Goal: Complete application form: Complete application form

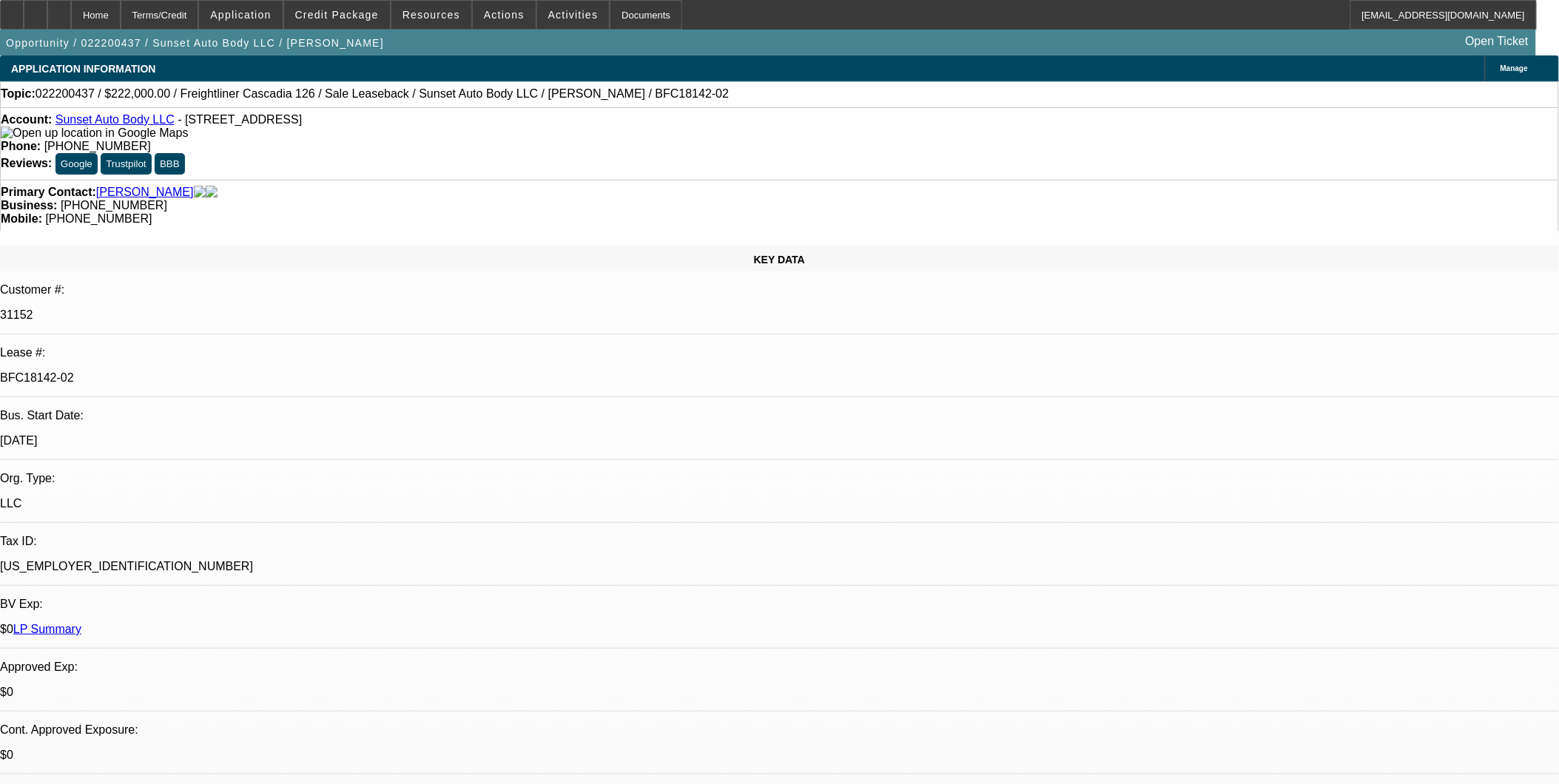
select select "0"
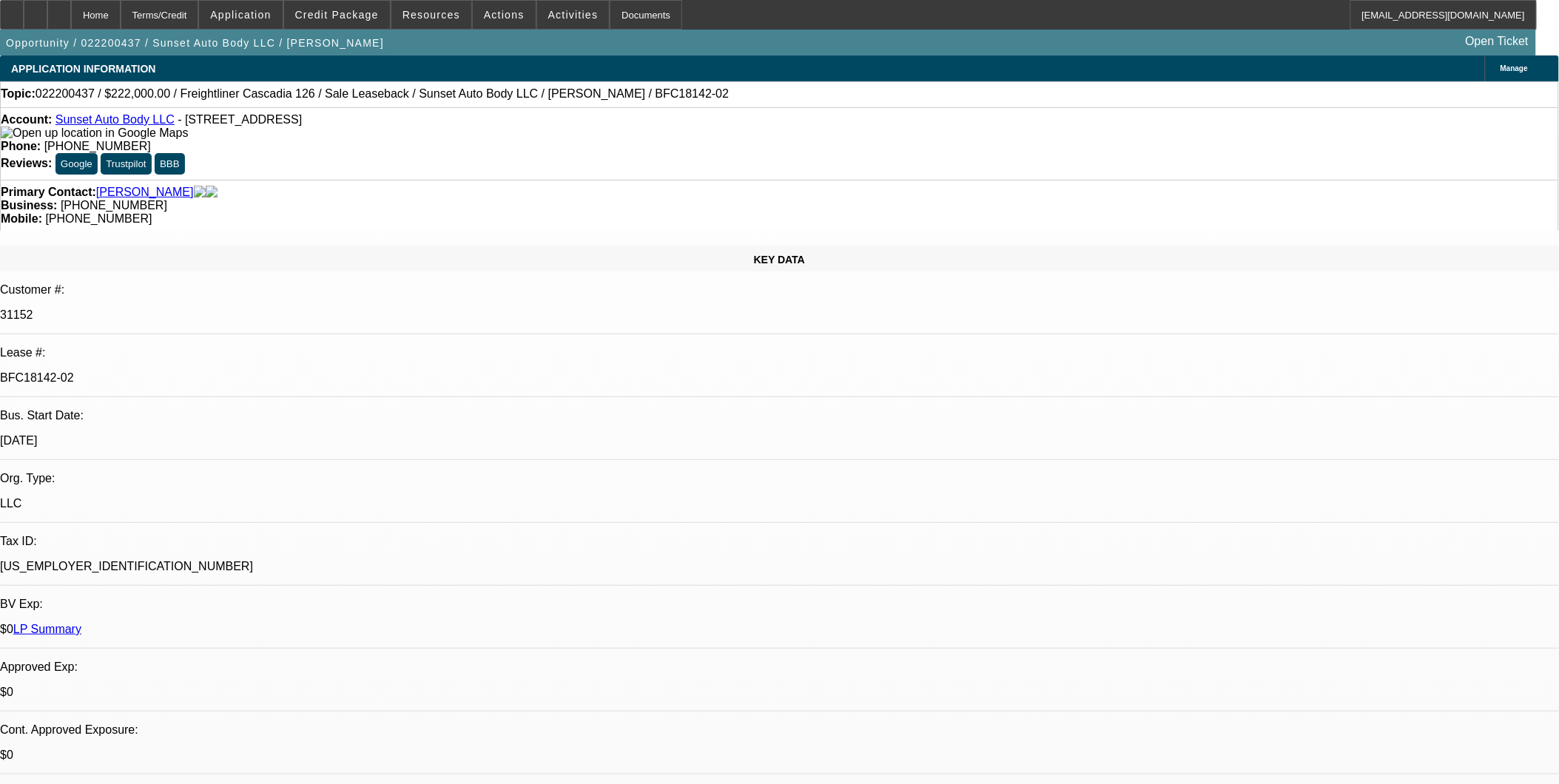
select select "0"
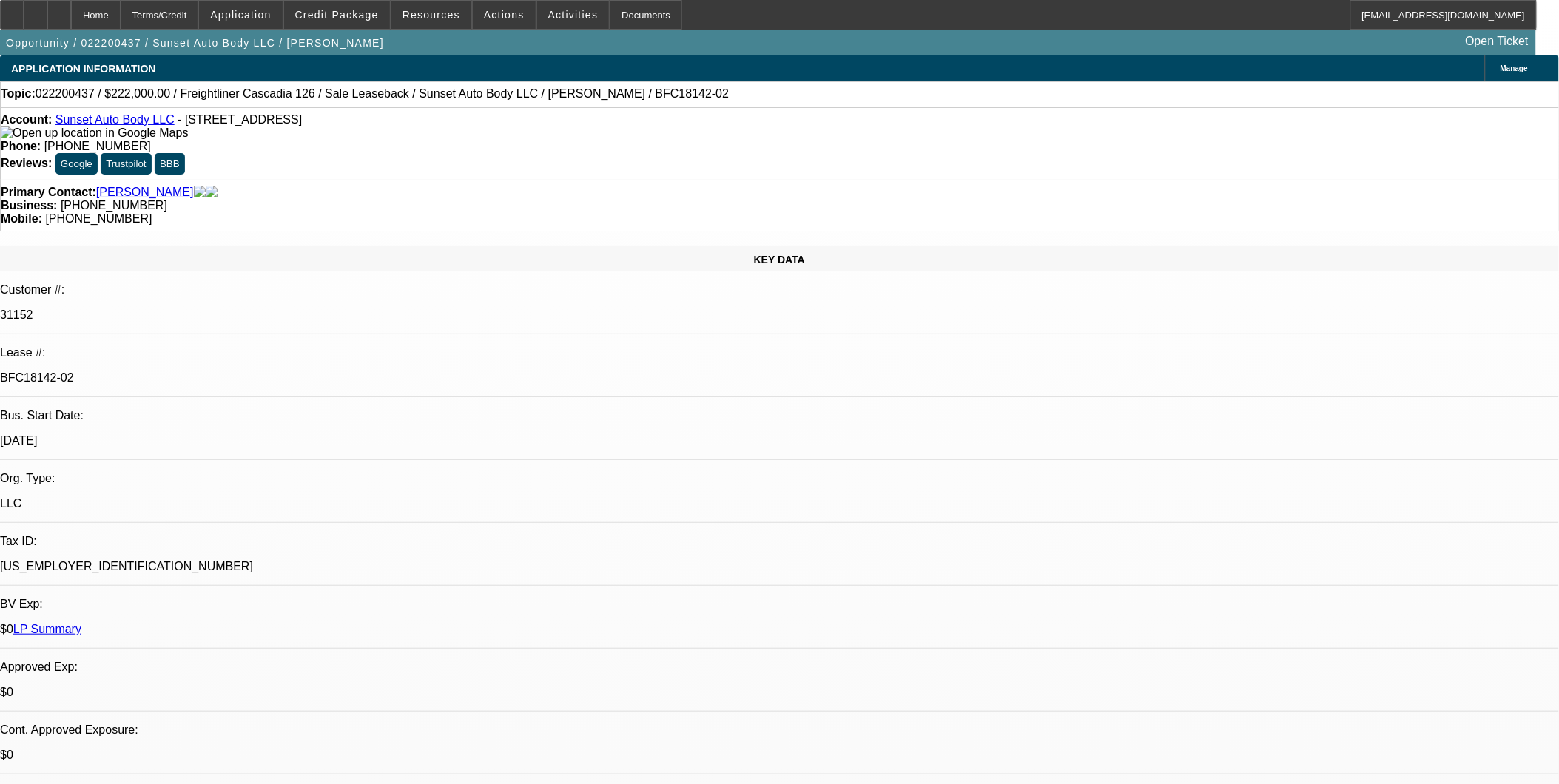
select select "0"
select select "1"
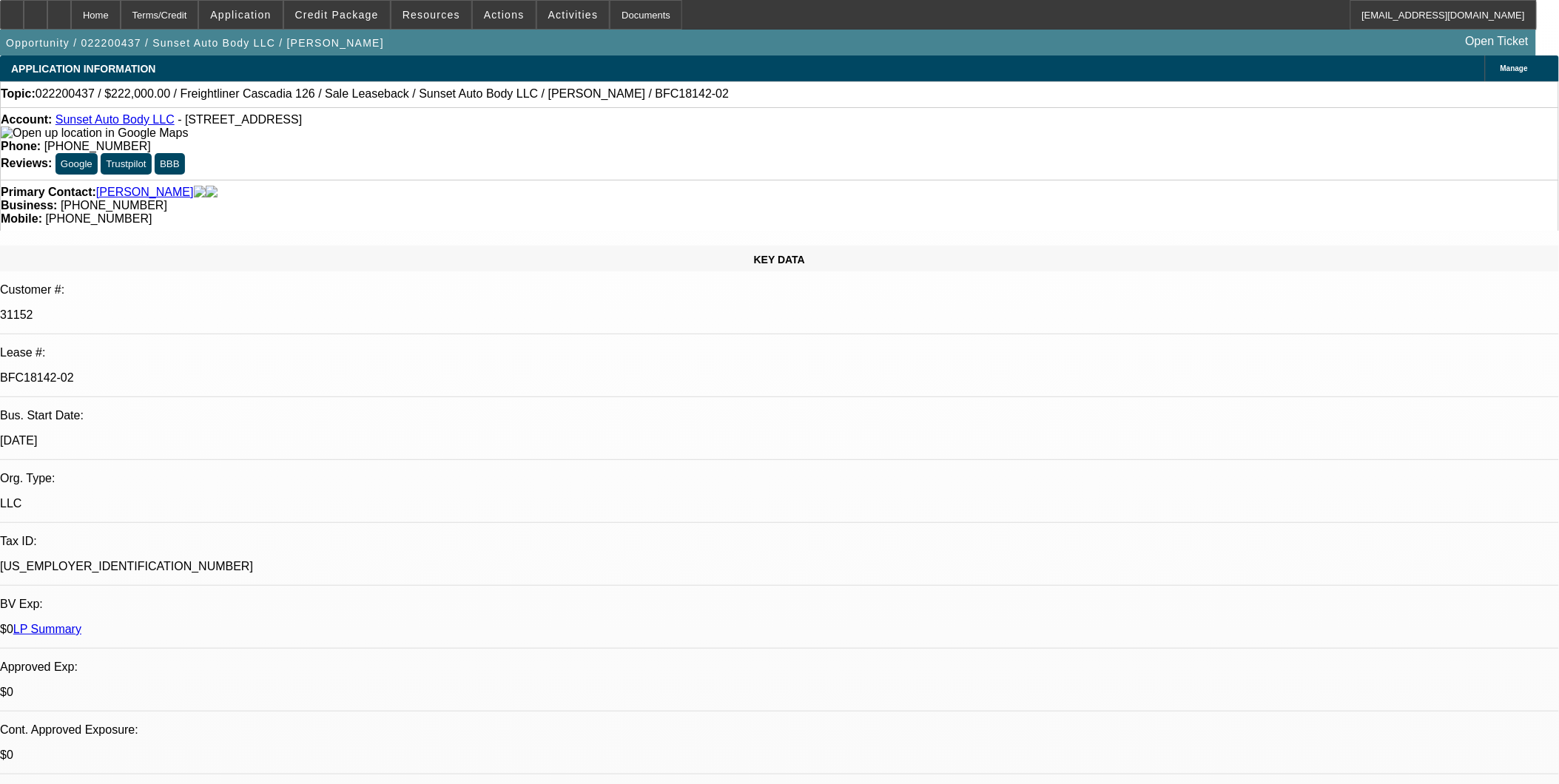
select select "1"
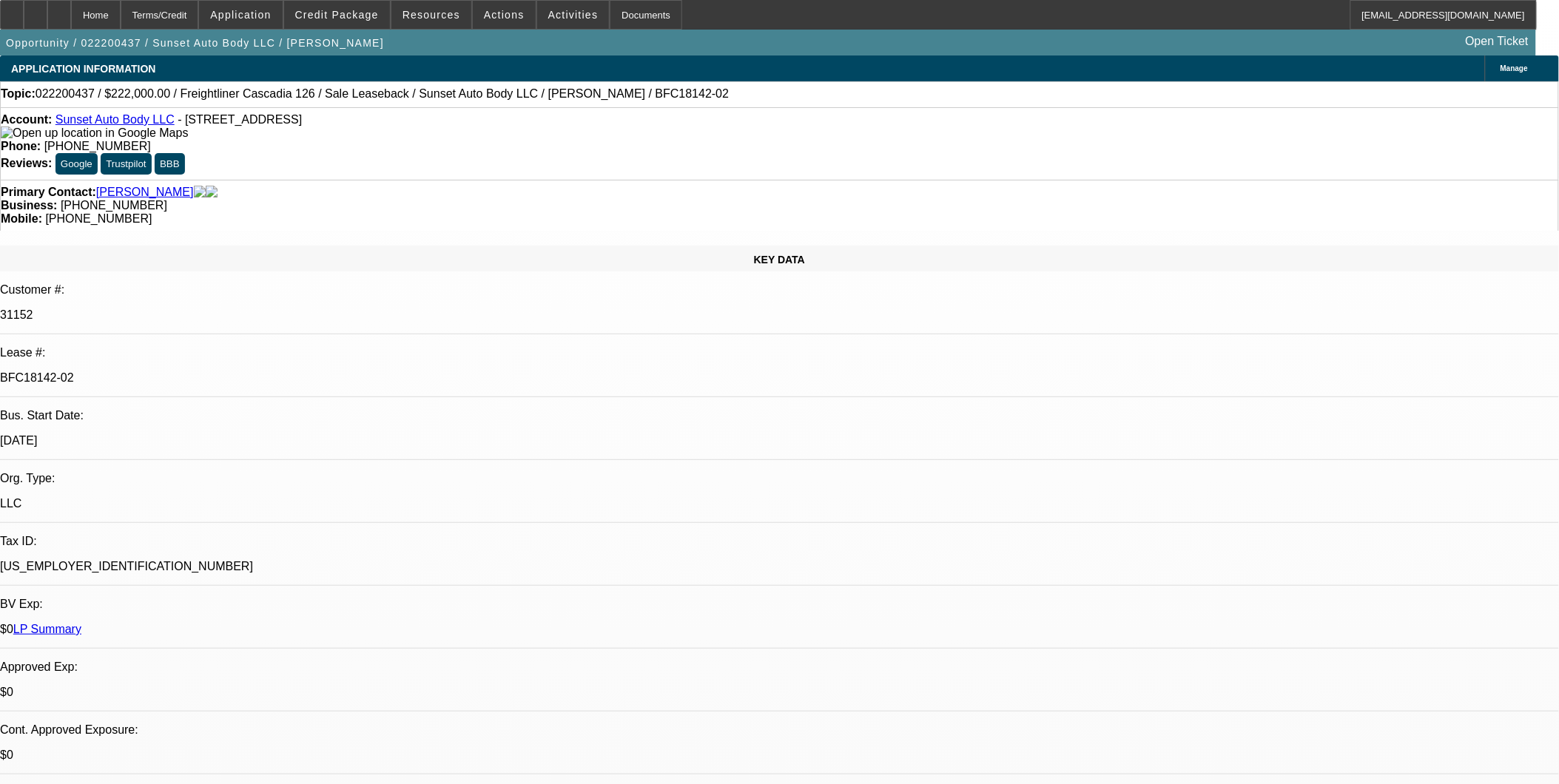
select select "6"
select select "0"
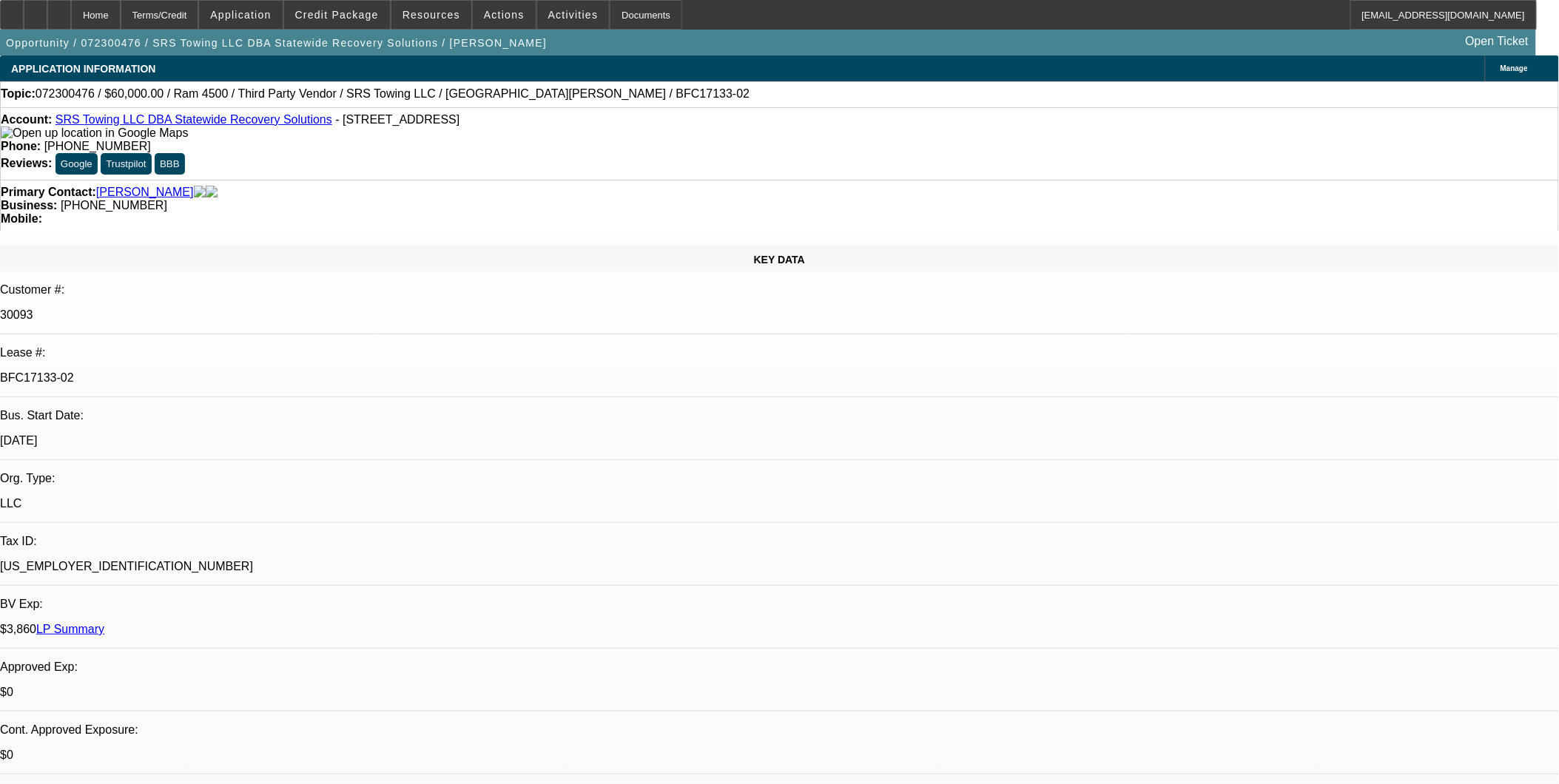
select select "2"
select select "0.1"
select select "0"
select select "2"
select select "0.1"
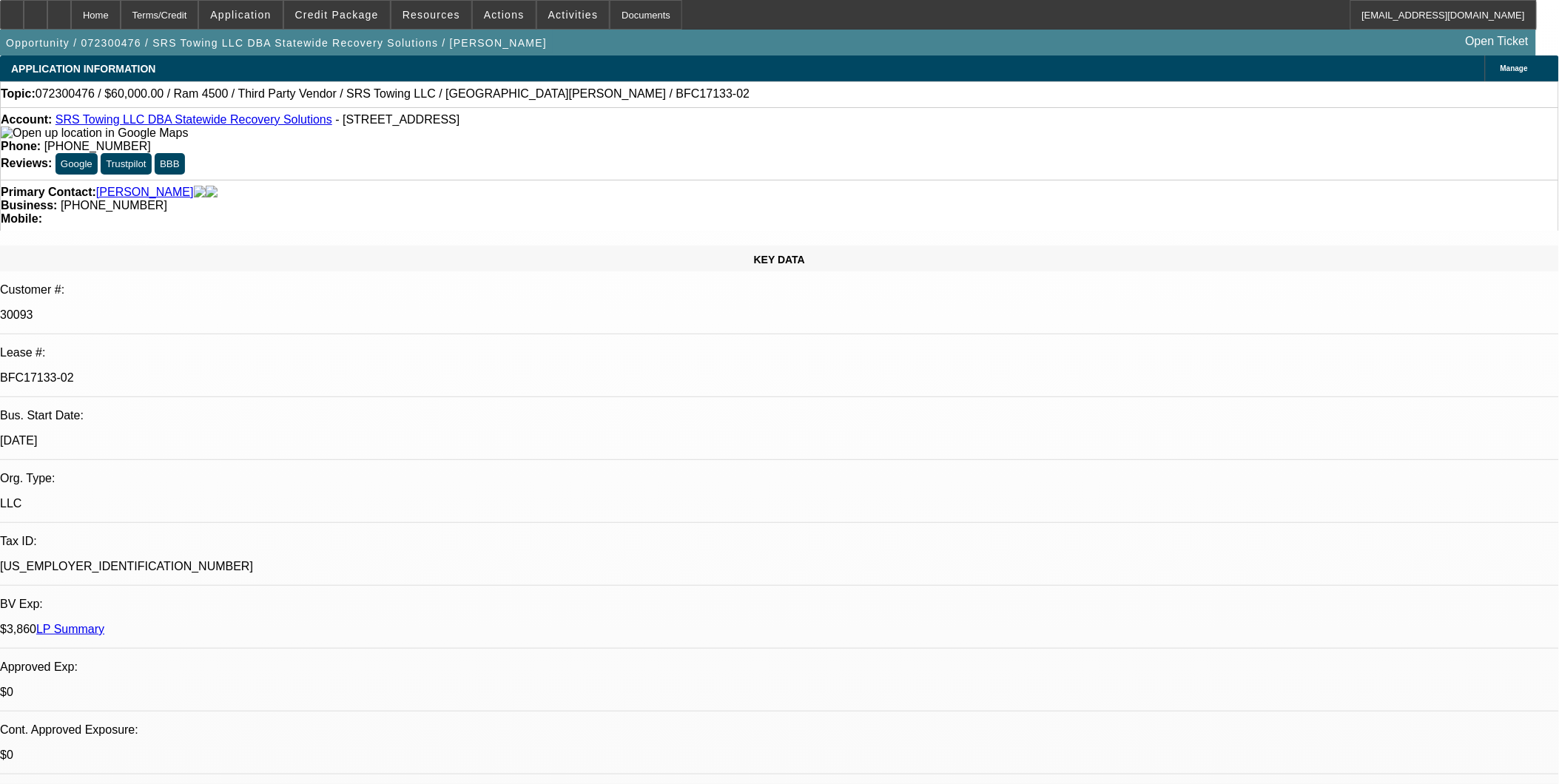
select select "0"
select select "2"
select select "0.1"
select select "0"
select select "2"
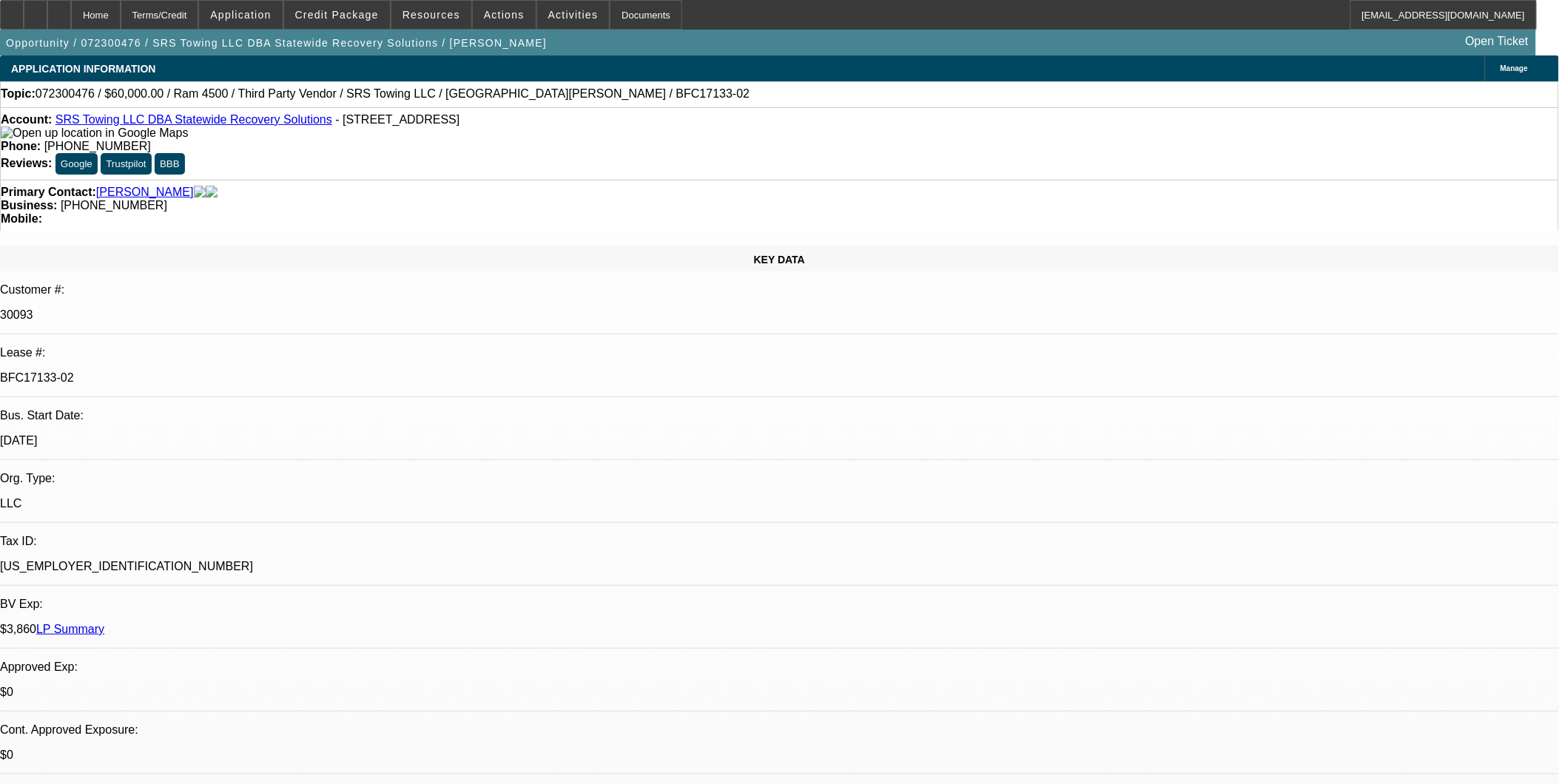
select select "0.1"
select select "1"
select select "2"
select select "4"
select select "1"
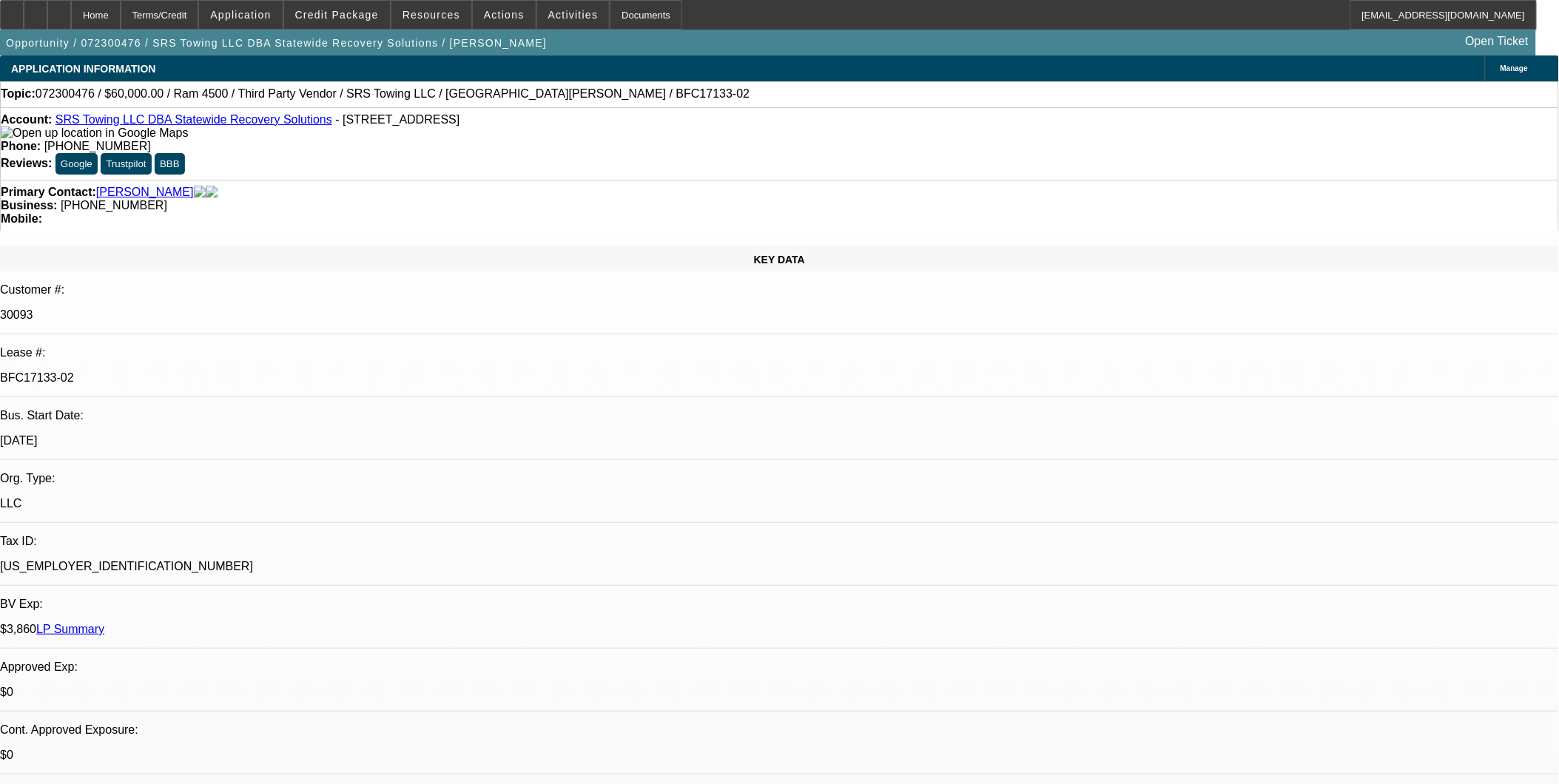
select select "2"
select select "4"
select select "1"
select select "2"
select select "4"
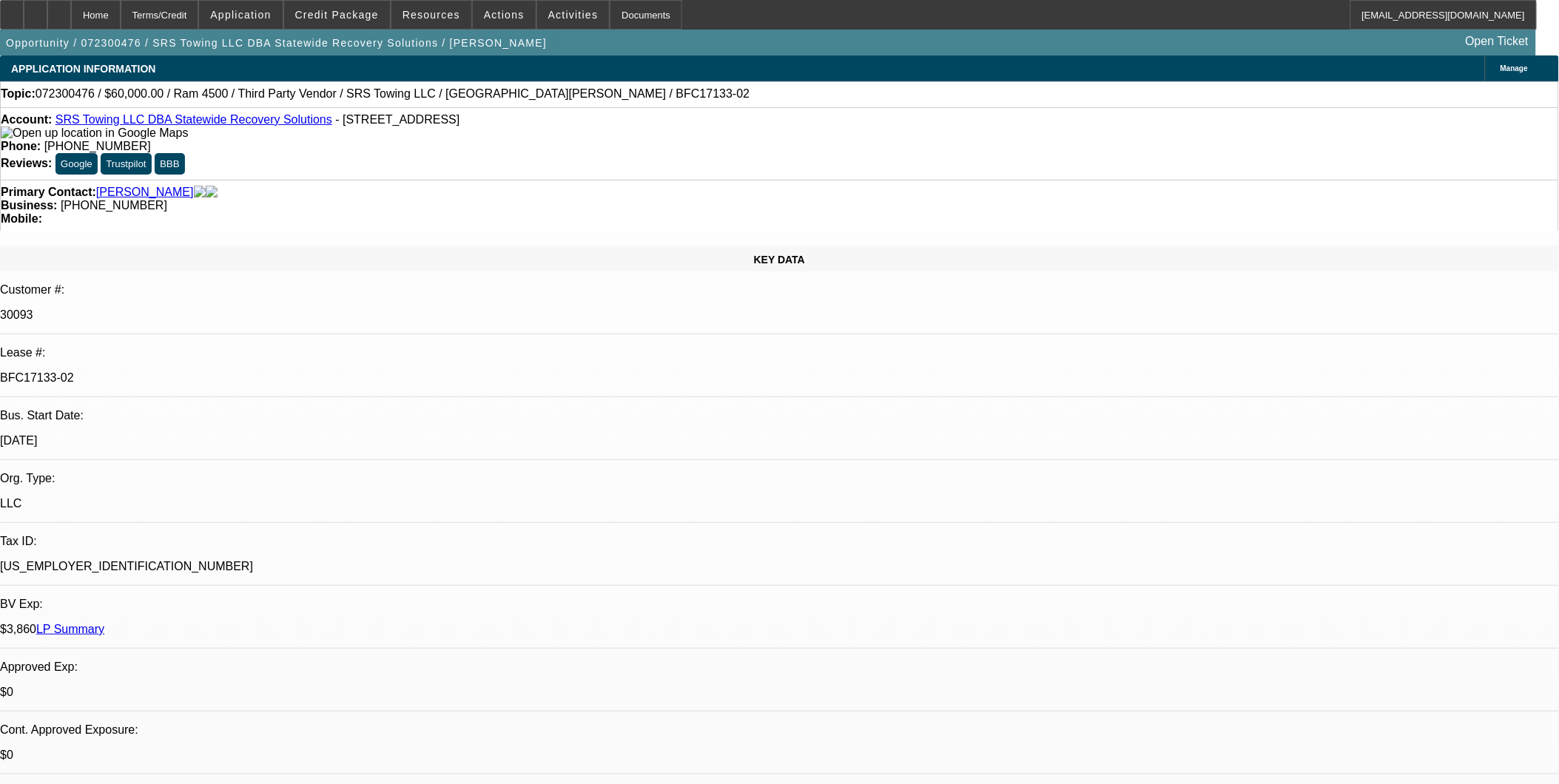
select select "1"
select select "2"
select select "4"
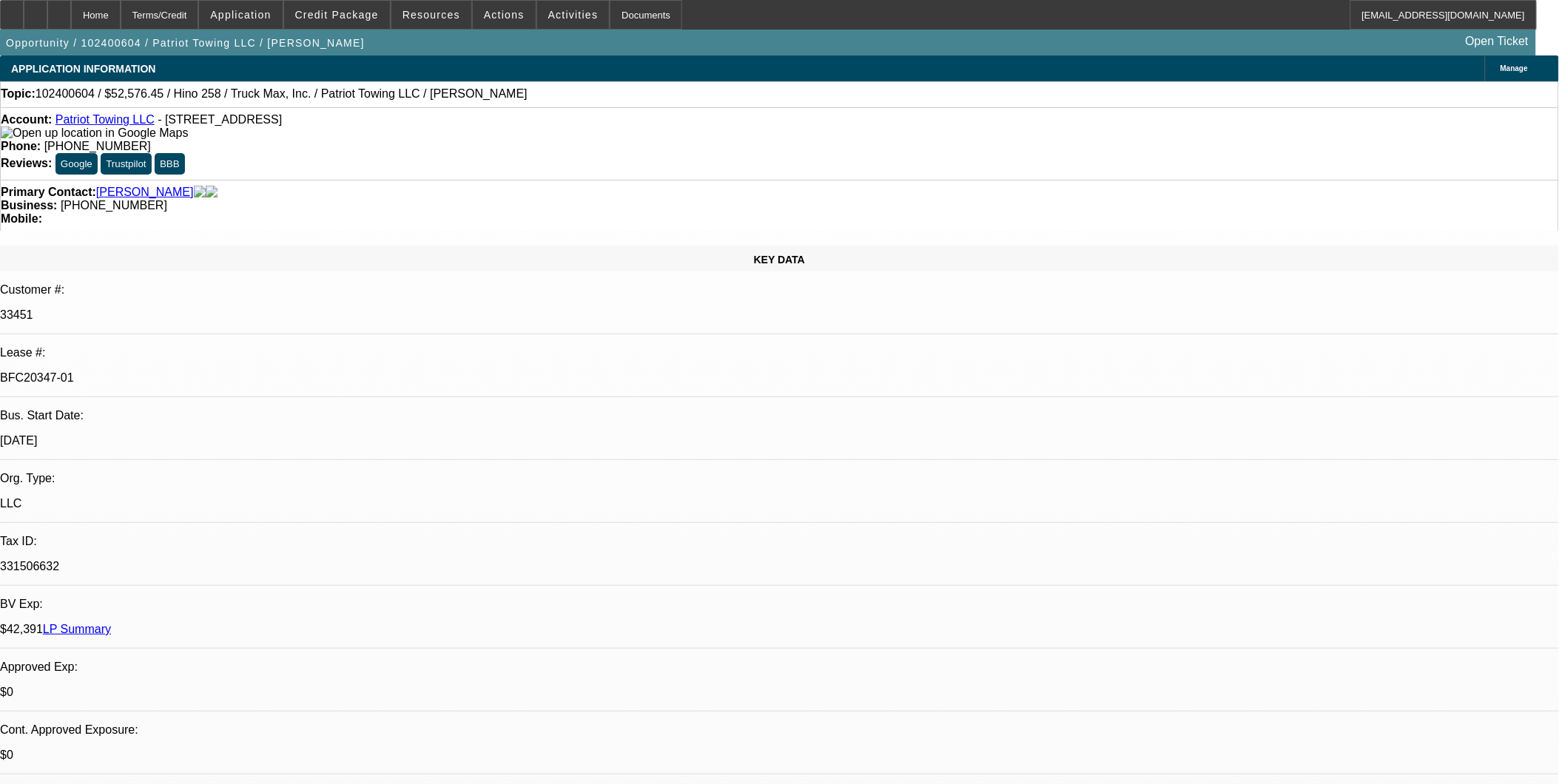
select select "0"
select select "2"
select select "0.1"
select select "0"
select select "2"
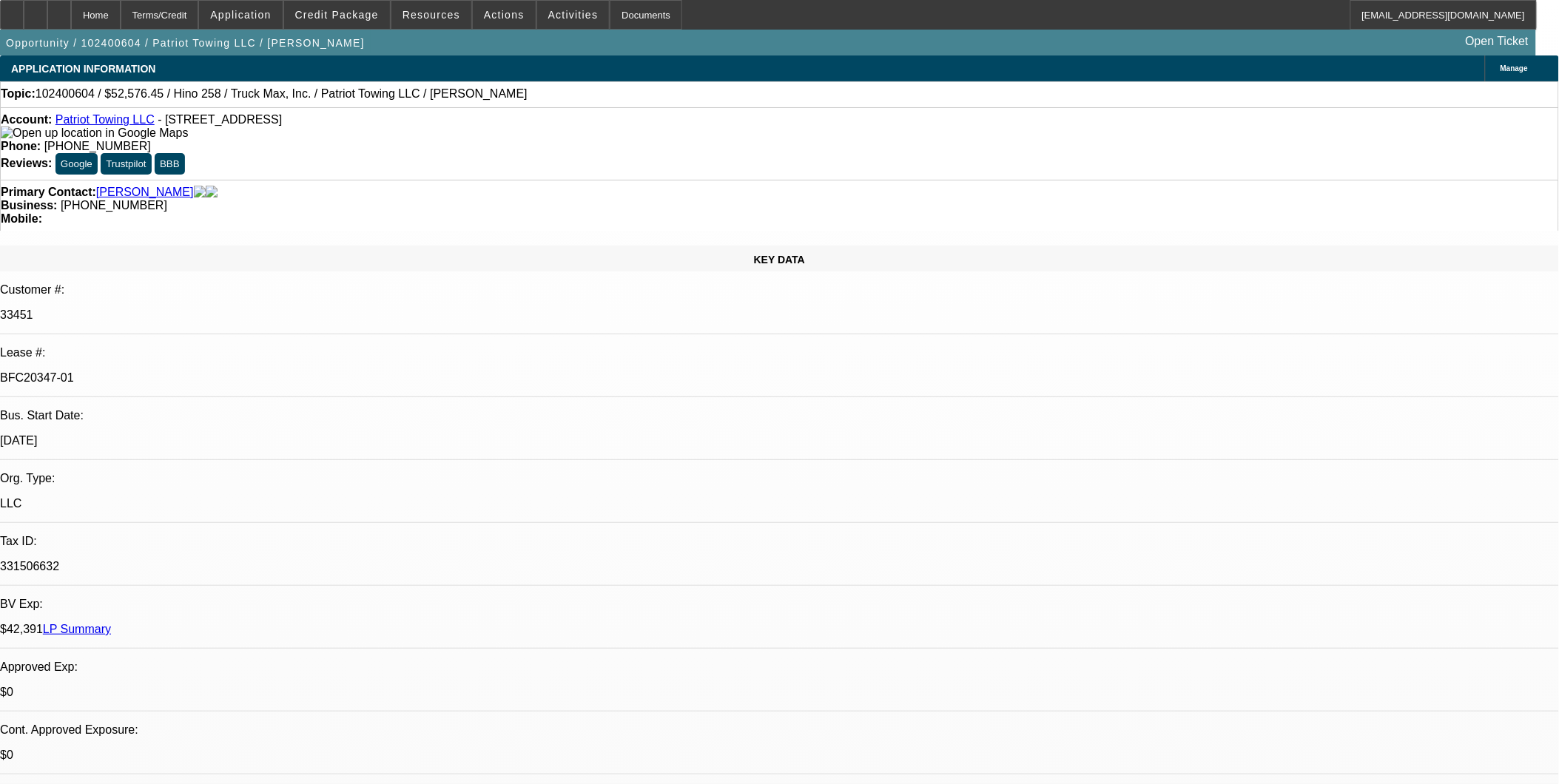
select select "0.1"
select select "0"
select select "2"
select select "0.1"
select select "0.15"
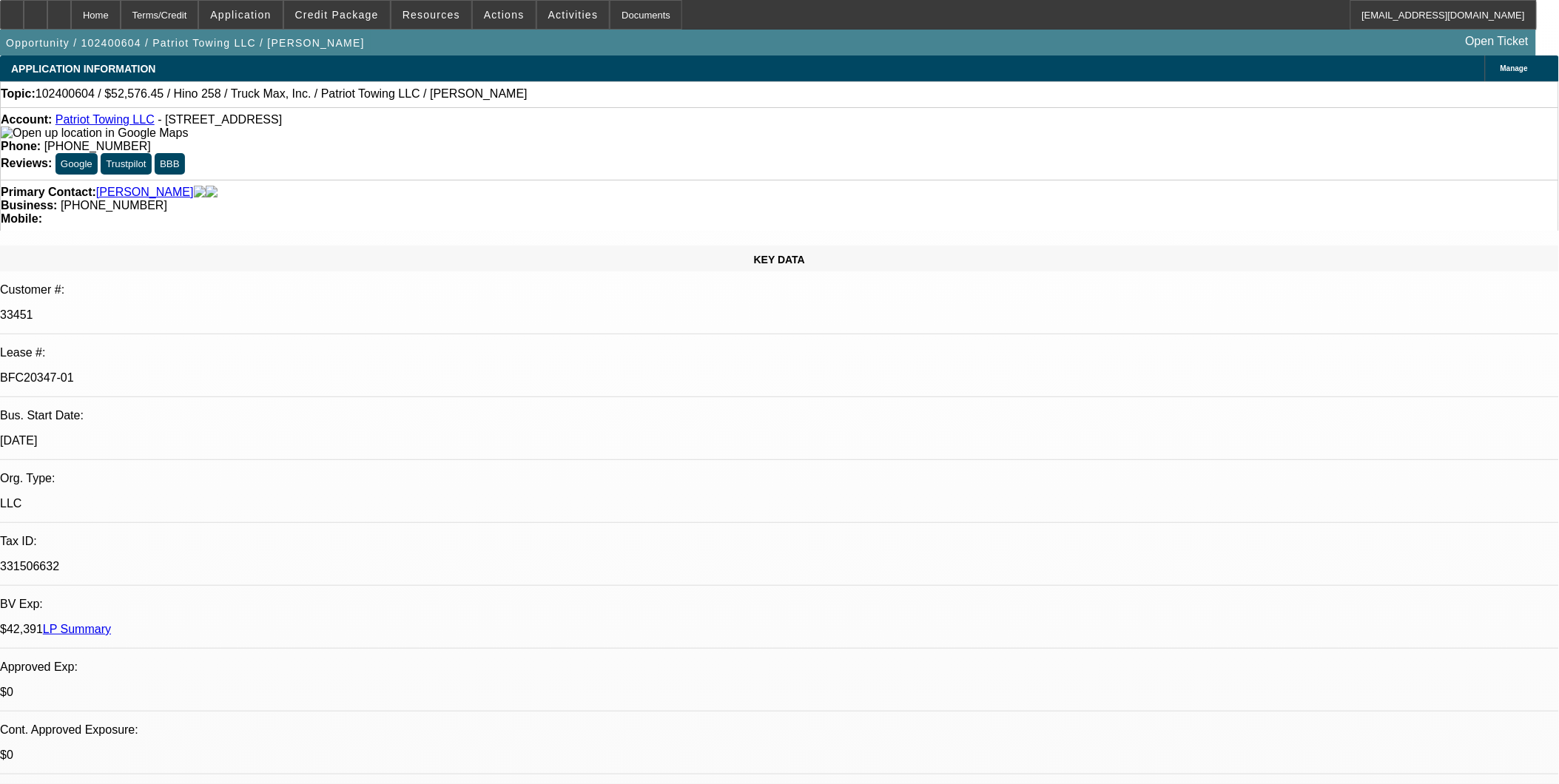
select select "2"
select select "0.1"
select select "1"
select select "2"
select select "4"
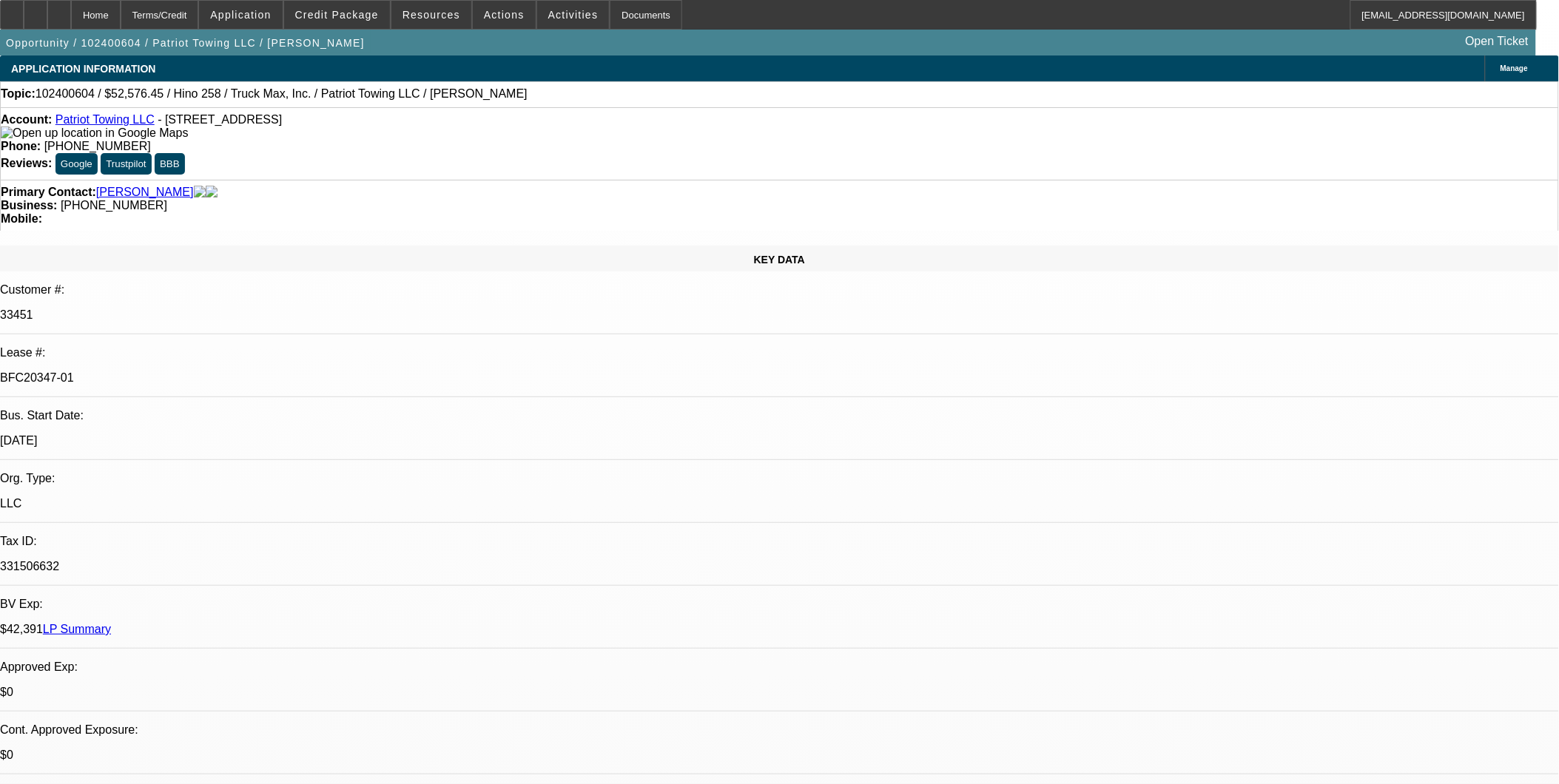
select select "1"
select select "2"
select select "4"
select select "1"
select select "2"
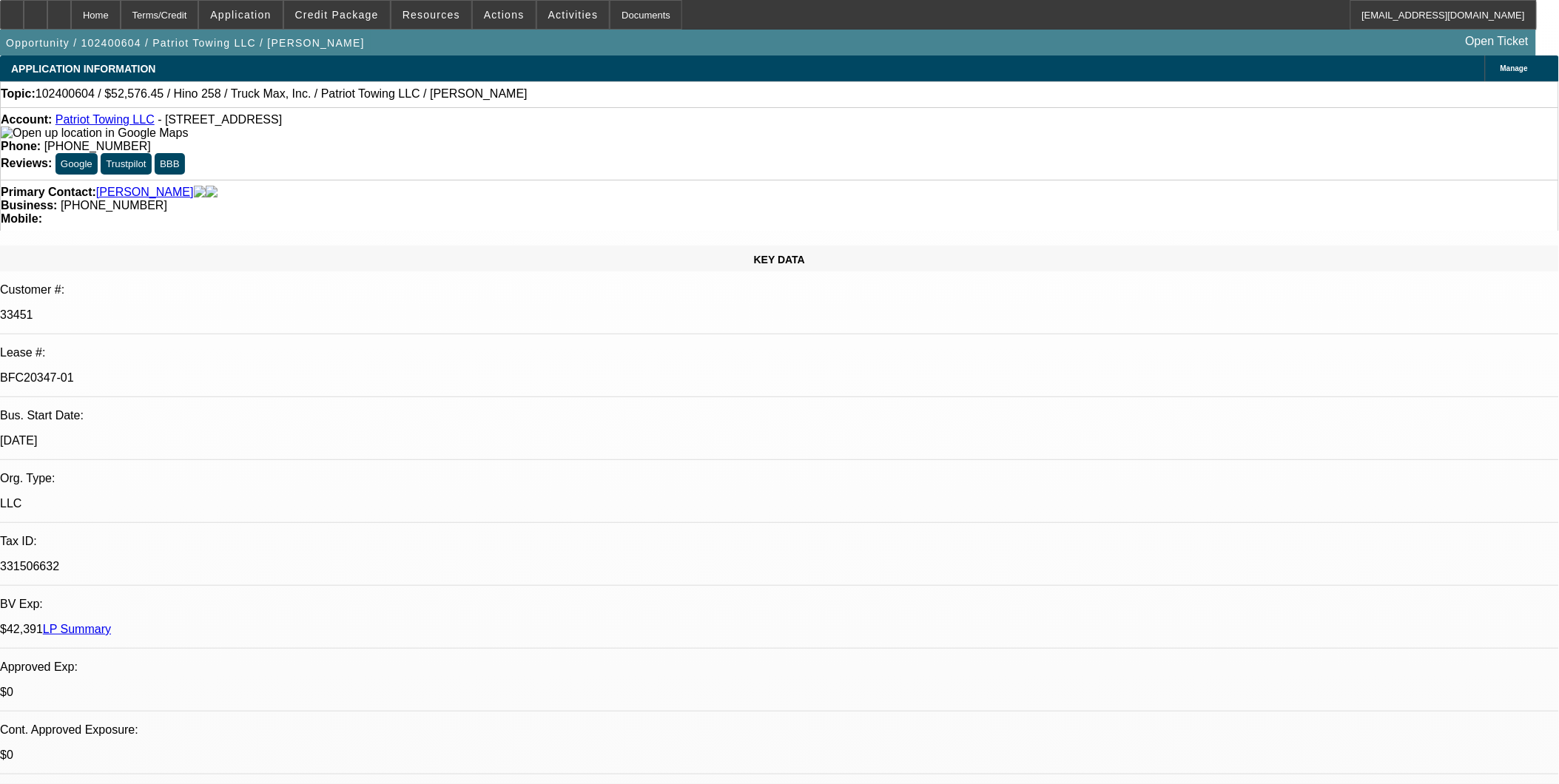
select select "4"
select select "1"
select select "2"
select select "4"
select select "0"
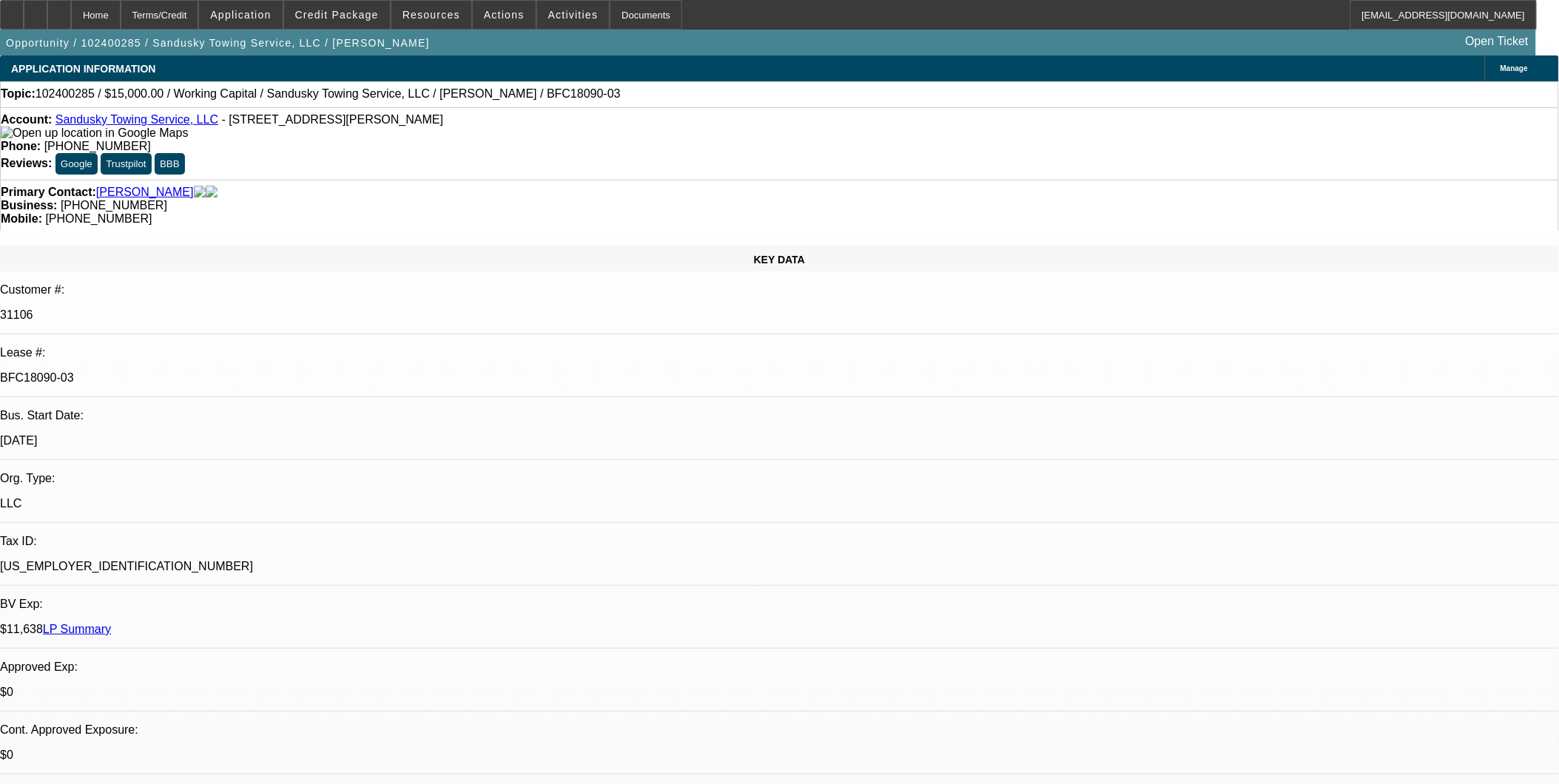
select select "0"
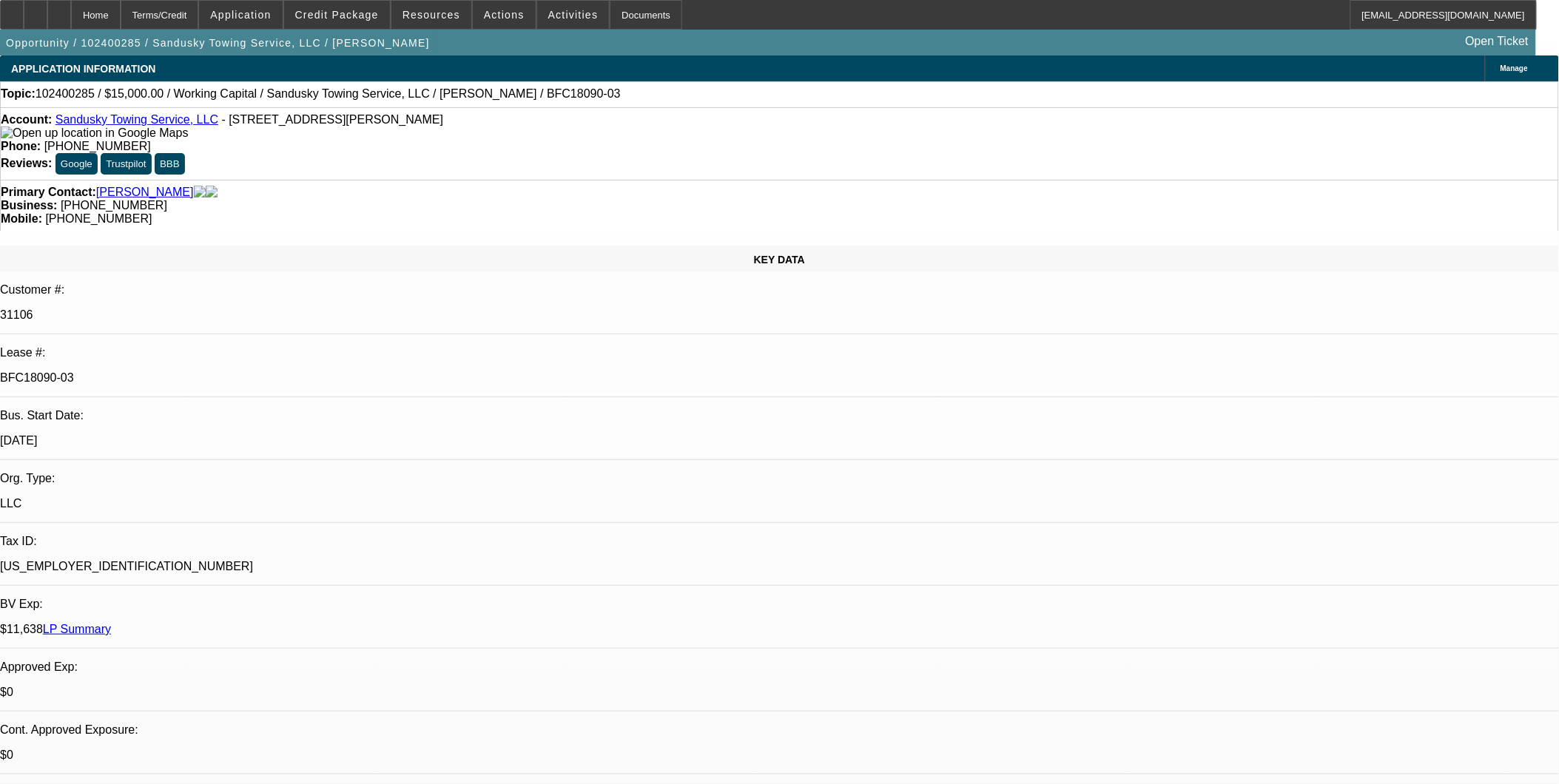
select select "0"
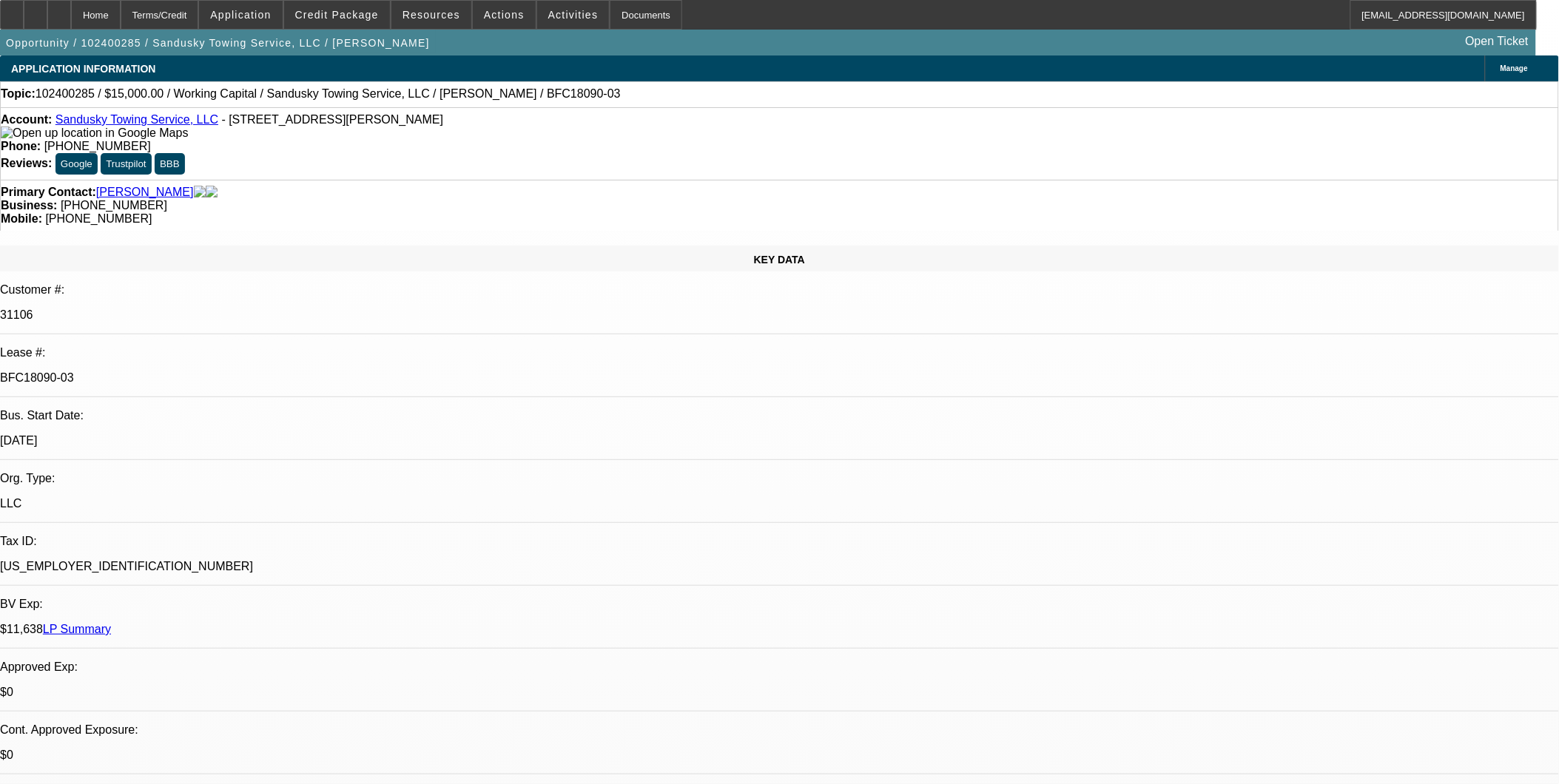
select select "0"
select select "1"
select select "2"
select select "6"
select select "1"
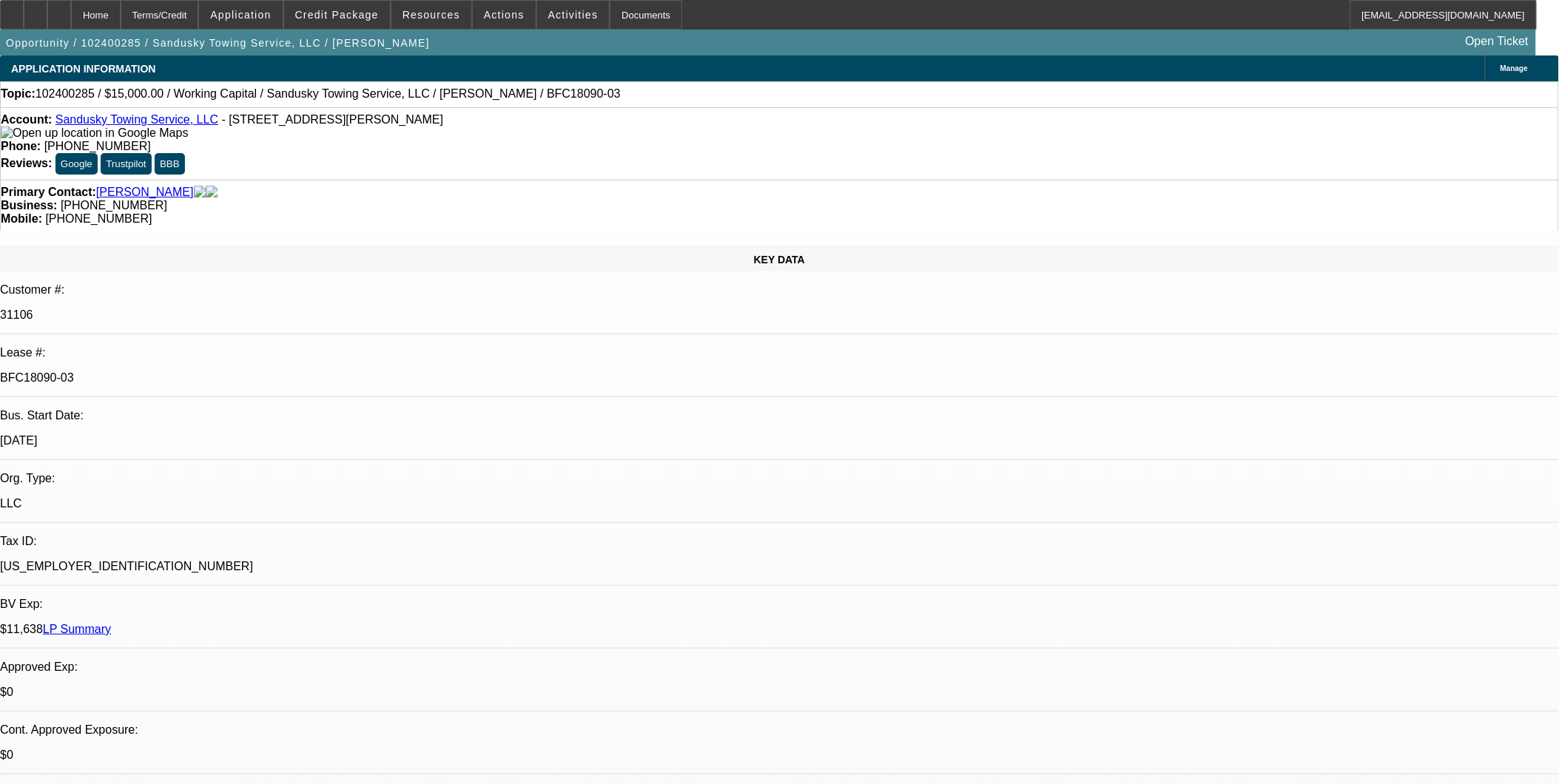
select select "2"
select select "6"
select select "1"
select select "2"
select select "6"
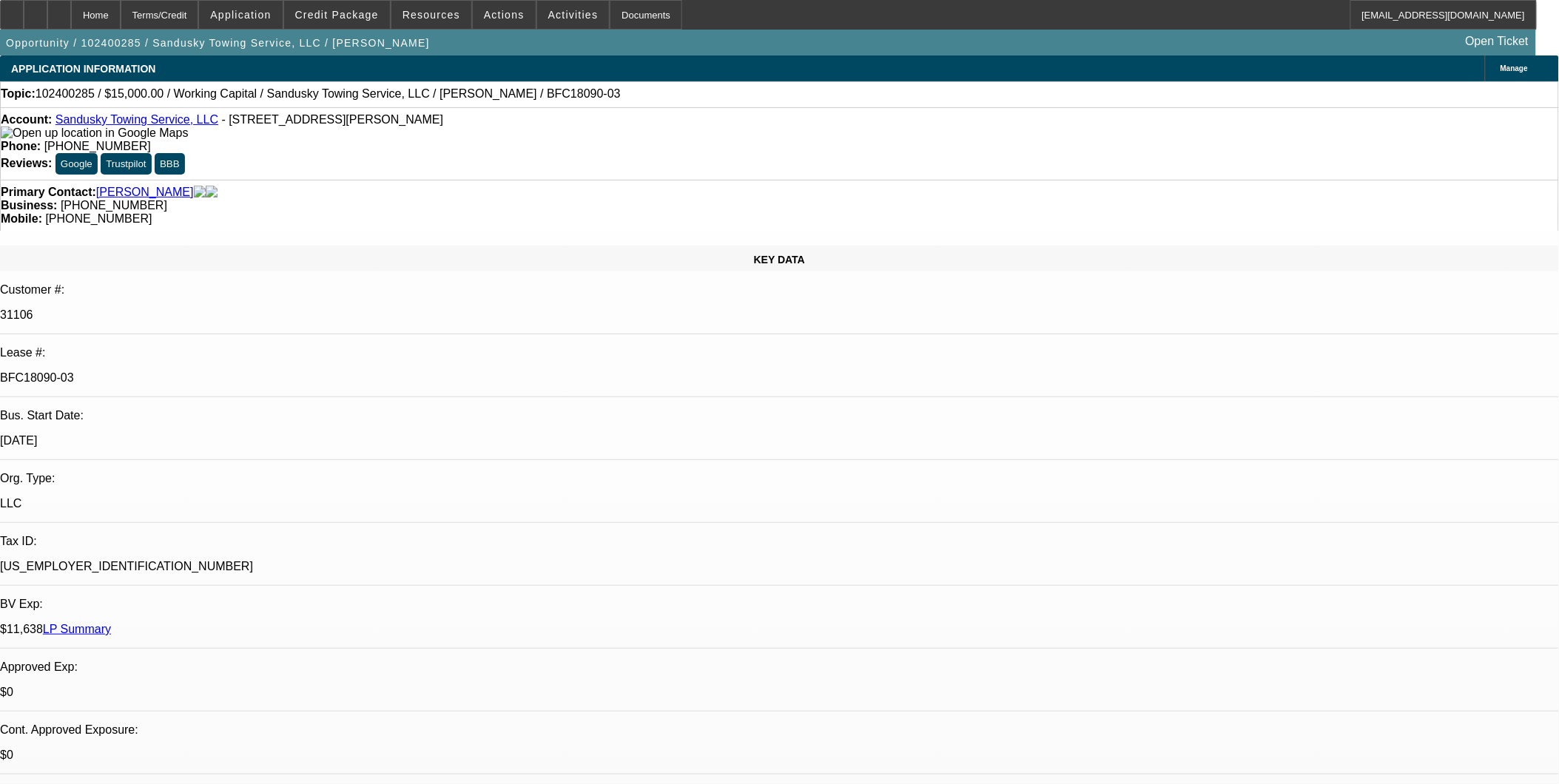
select select "1"
select select "2"
select select "6"
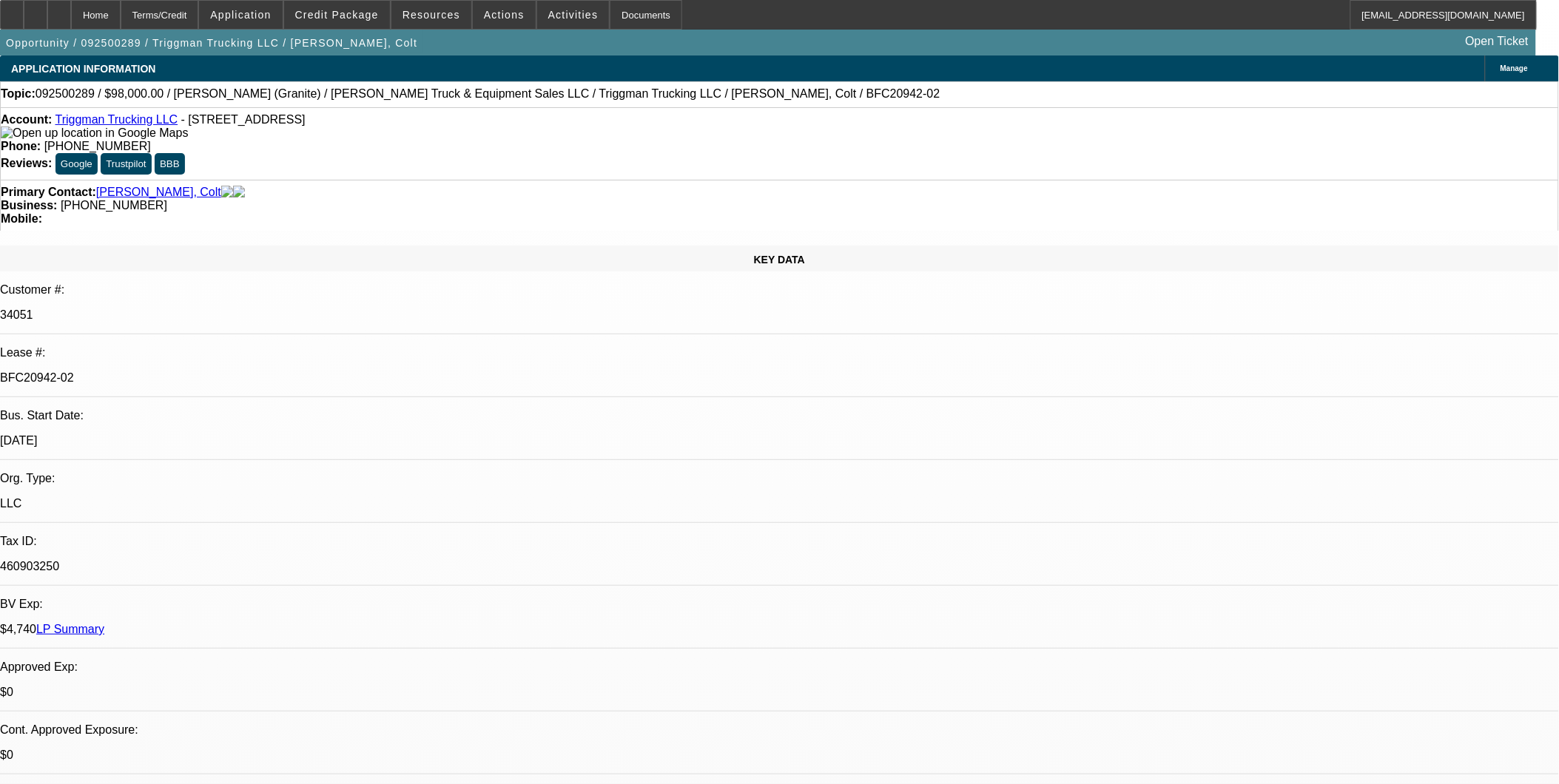
select select "0"
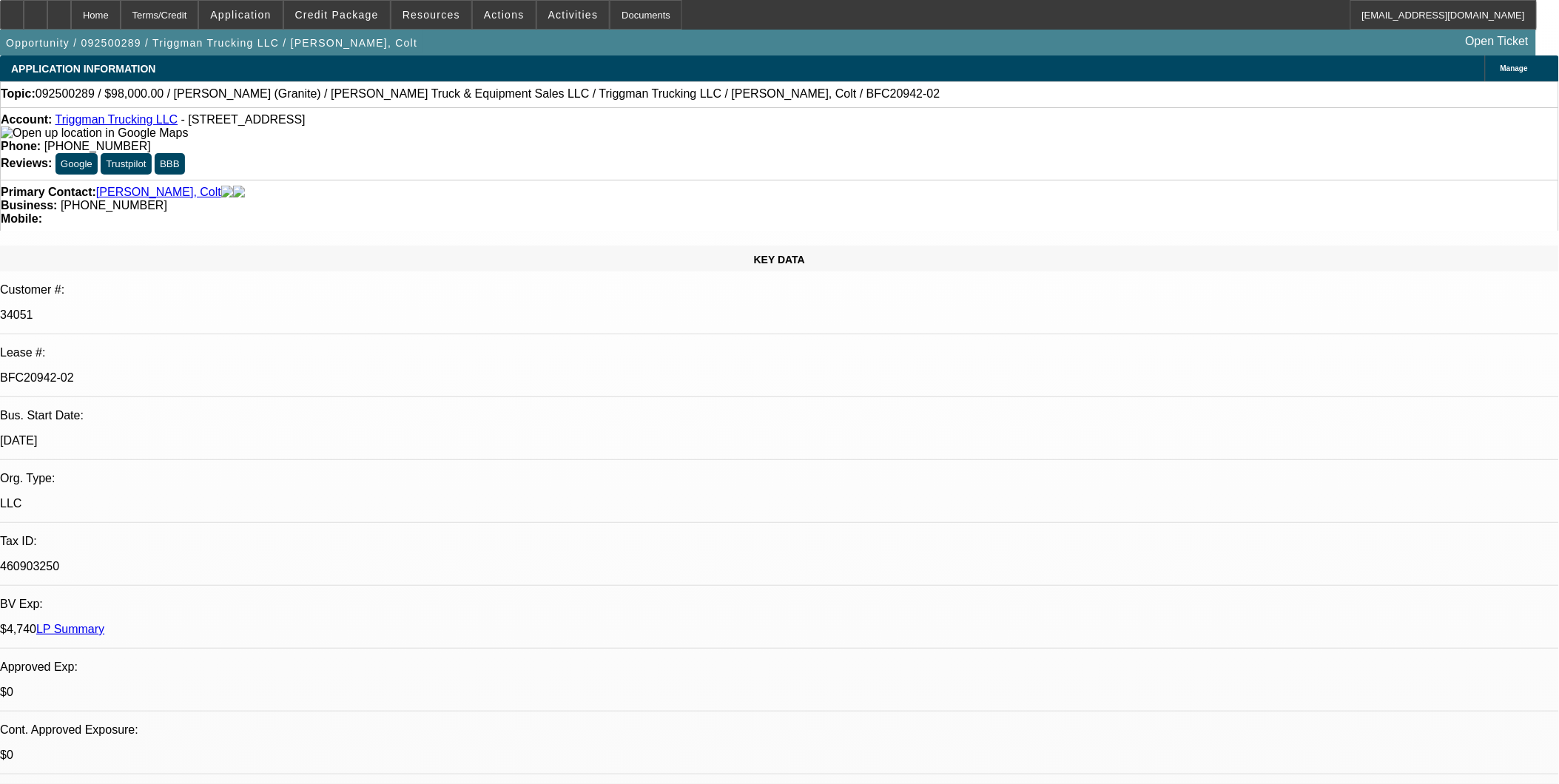
select select "0"
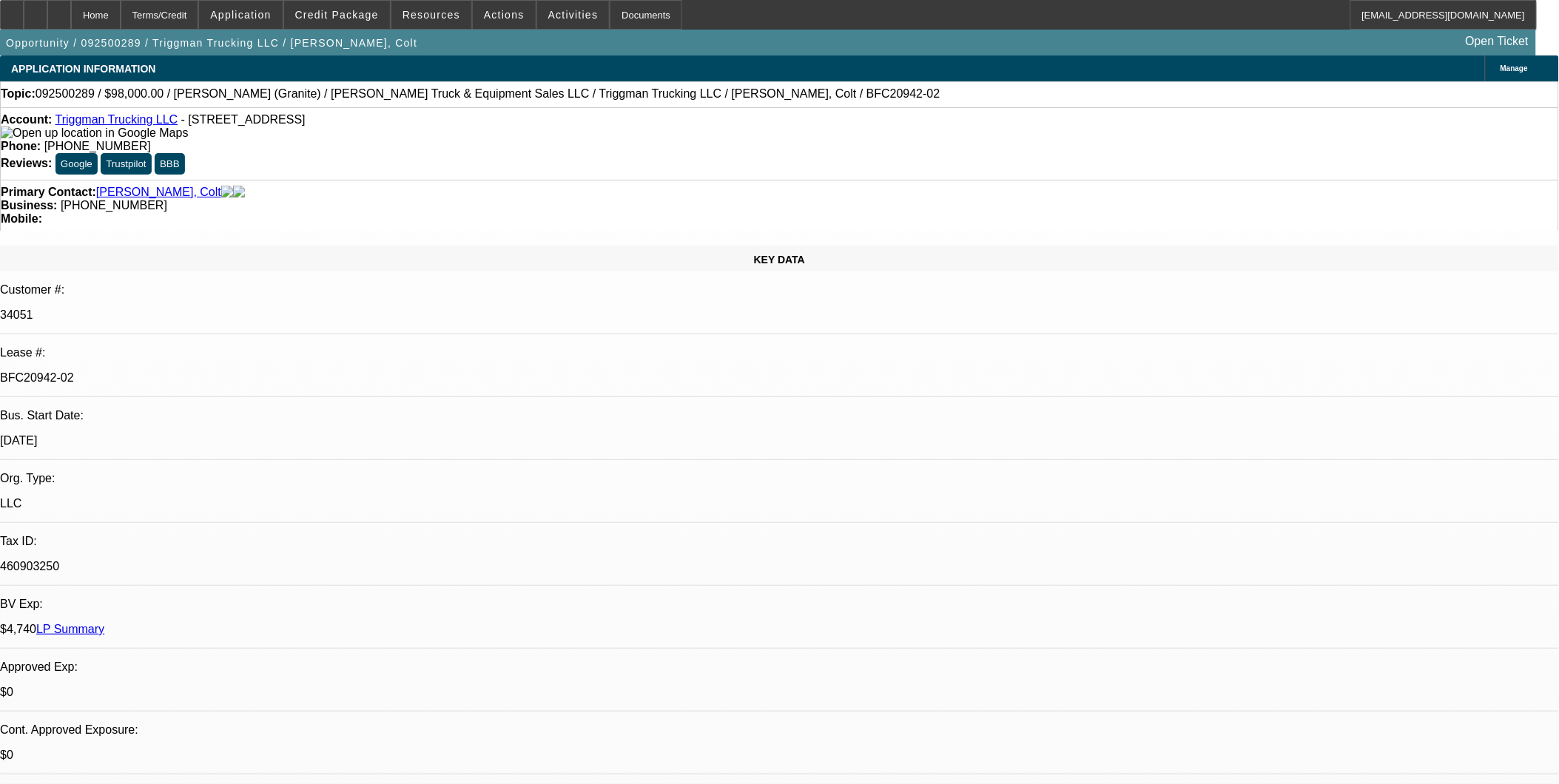
select select "0"
select select "1"
select select "2"
select select "6"
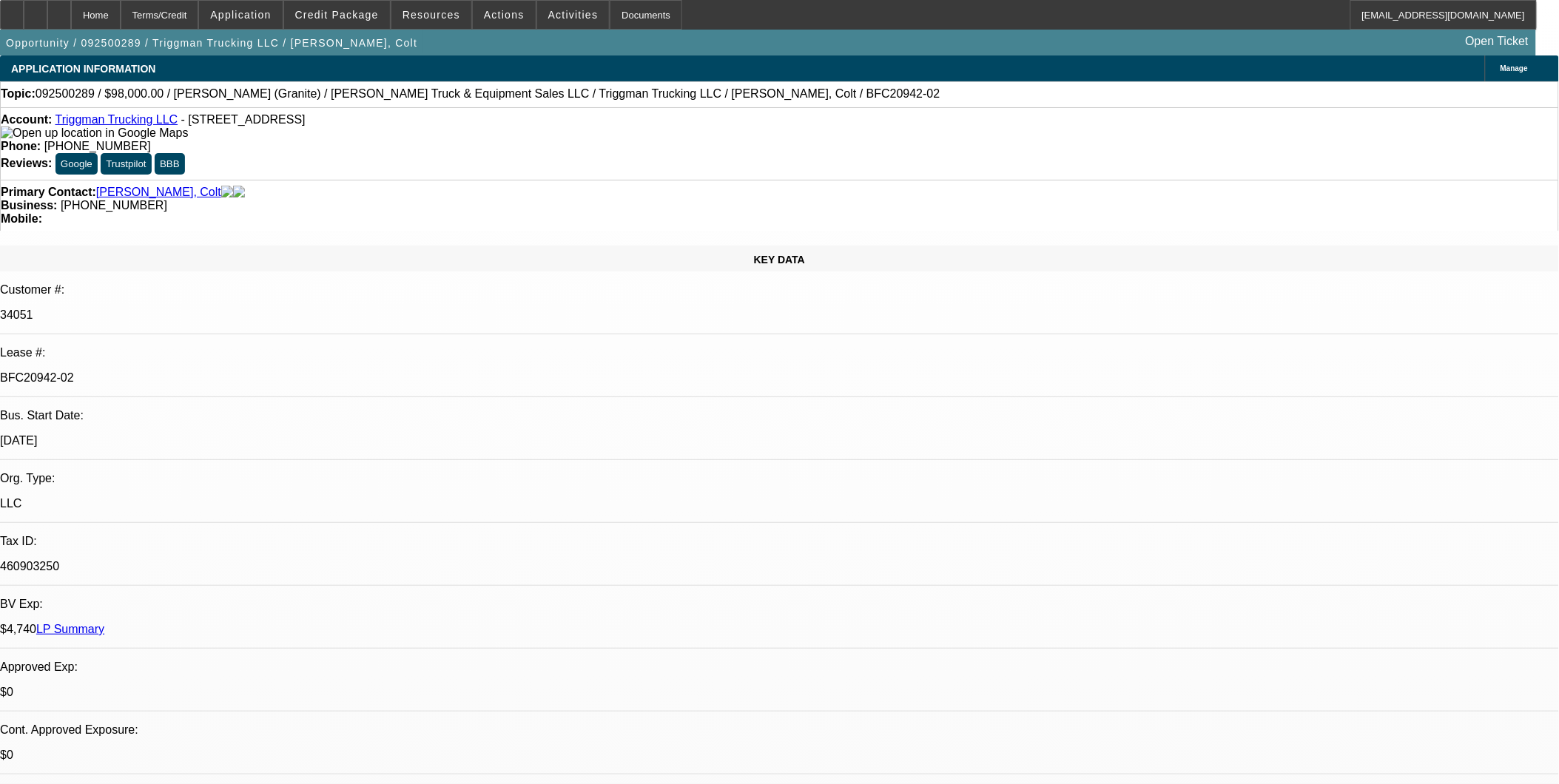
select select "1"
select select "2"
select select "6"
select select "1"
select select "2"
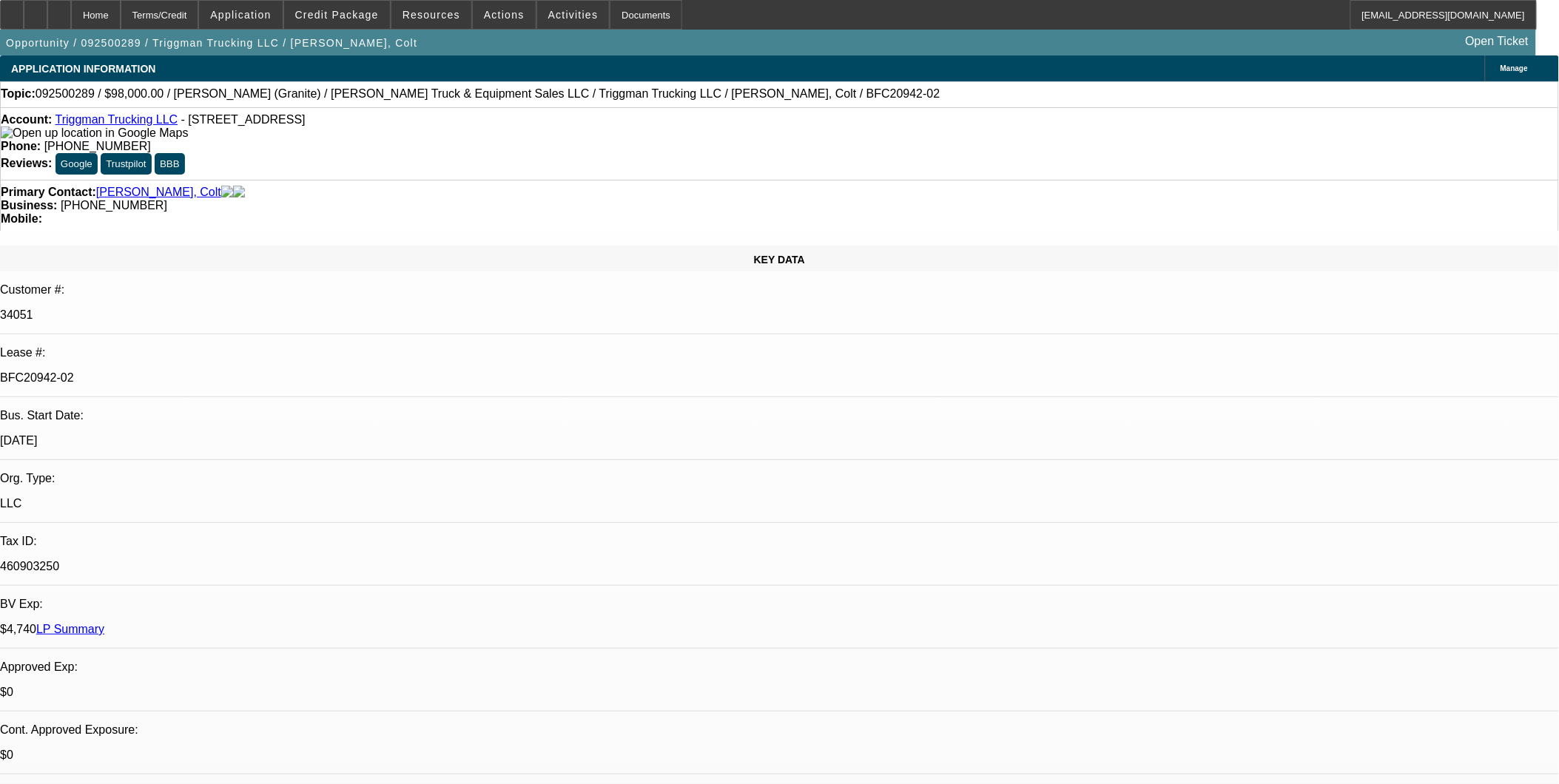
select select "6"
select select "1"
select select "2"
select select "6"
